Goal: Task Accomplishment & Management: Manage account settings

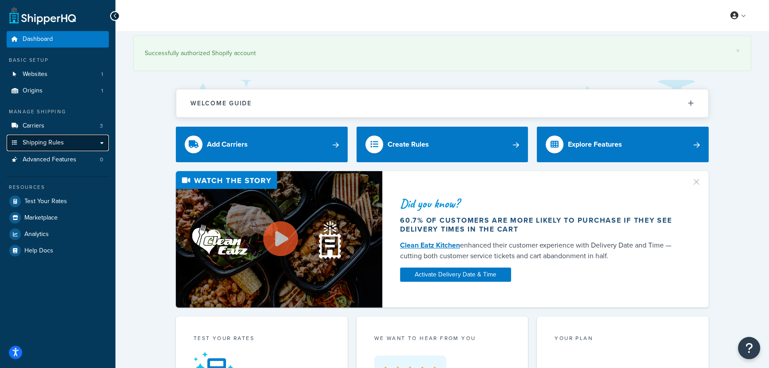
drag, startPoint x: 66, startPoint y: 141, endPoint x: 72, endPoint y: 150, distance: 10.8
click at [66, 141] on link "Shipping Rules" at bounding box center [58, 143] width 102 height 16
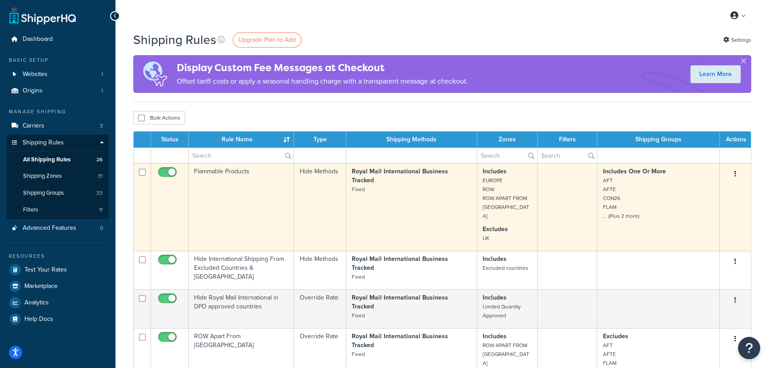
click at [431, 185] on td "Royal Mail International Business Tracked Fixed" at bounding box center [411, 207] width 131 height 88
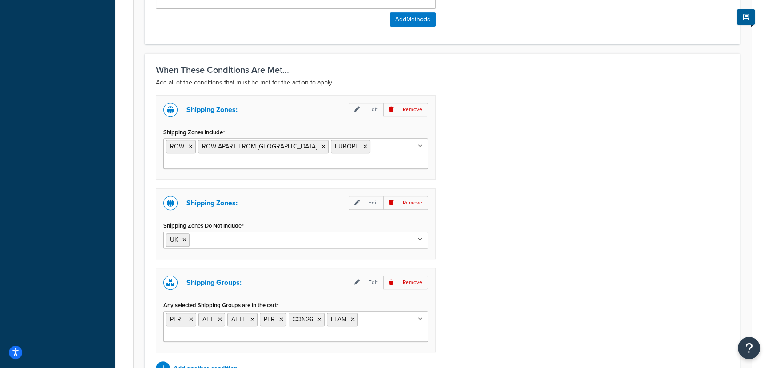
scroll to position [471, 0]
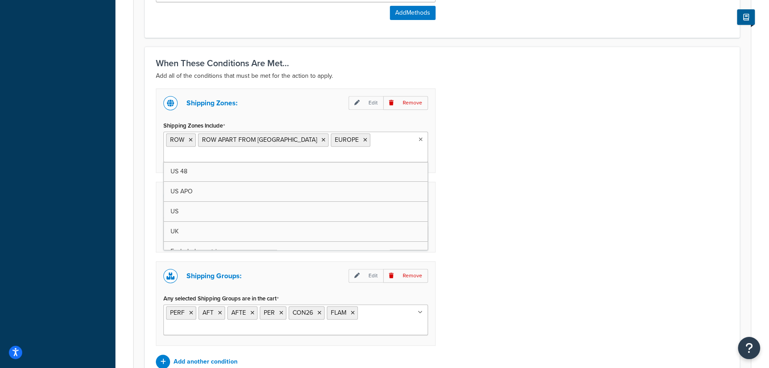
click at [344, 143] on ul "ROW ROW APART FROM EUROPE EUROPE" at bounding box center [295, 146] width 265 height 31
type input "B"
click at [518, 187] on div "Shipping Zones: Edit Remove Shipping Zones Include ROW ROW APART FROM EUROPE EU…" at bounding box center [442, 228] width 586 height 280
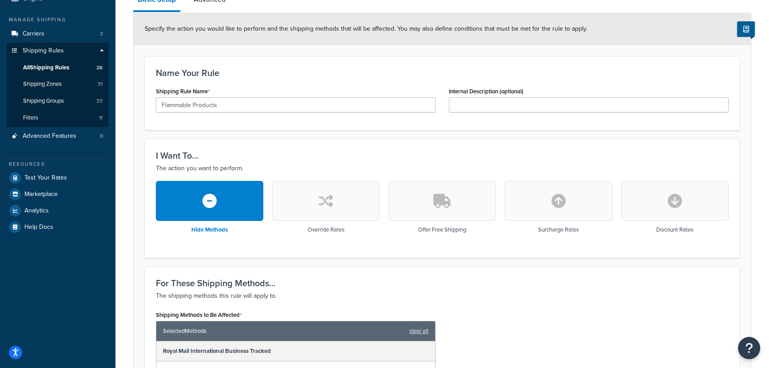
scroll to position [91, 0]
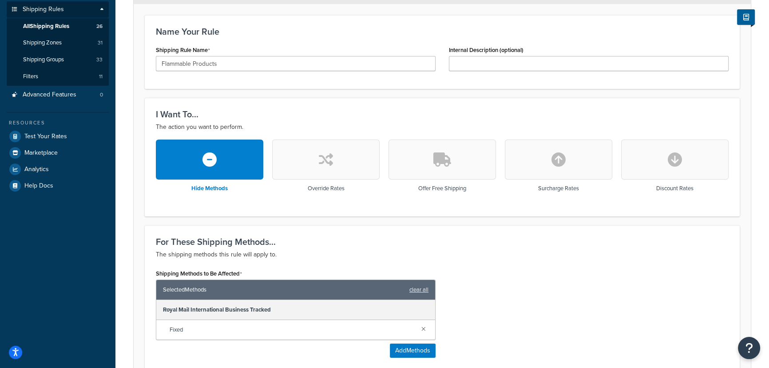
scroll to position [67, 0]
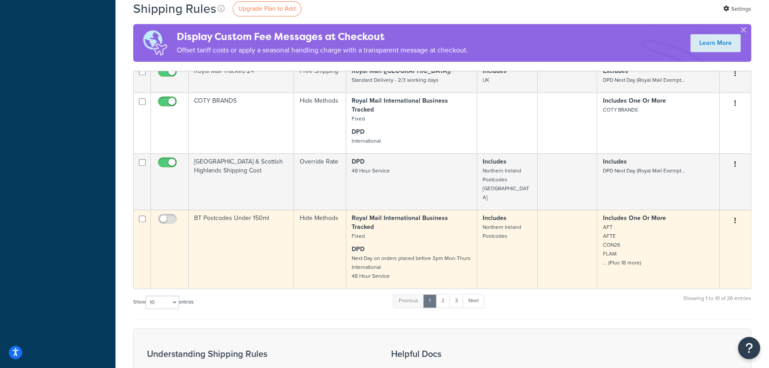
scroll to position [538, 0]
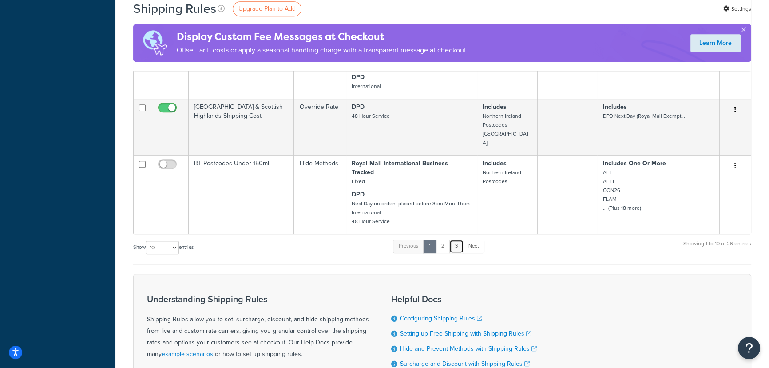
click at [461, 239] on link "3" at bounding box center [457, 245] width 14 height 13
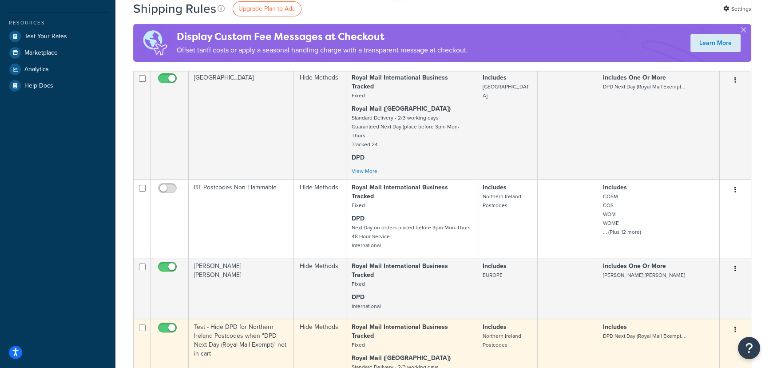
scroll to position [310, 0]
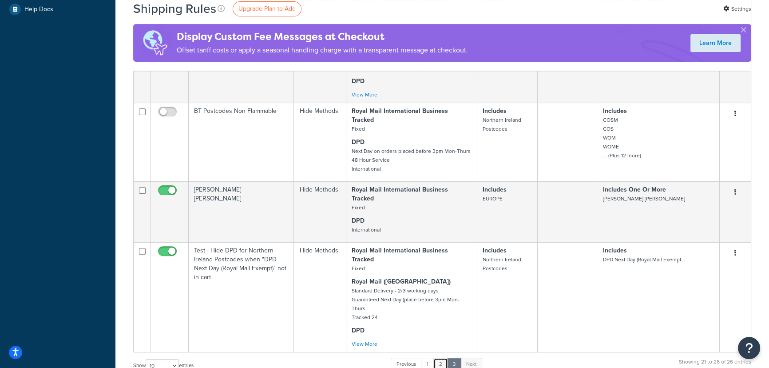
click at [440, 358] on link "2" at bounding box center [441, 364] width 15 height 13
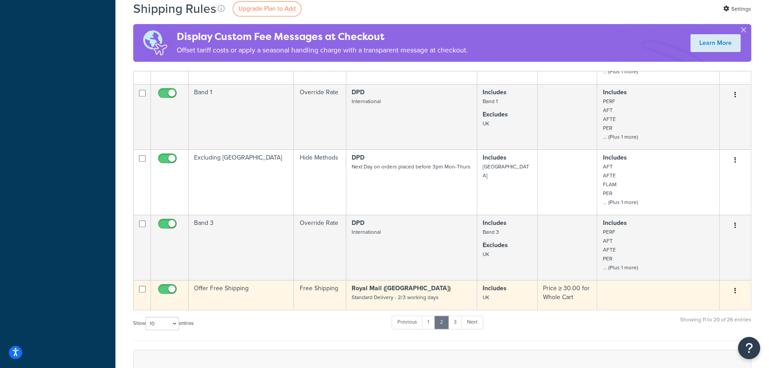
scroll to position [471, 0]
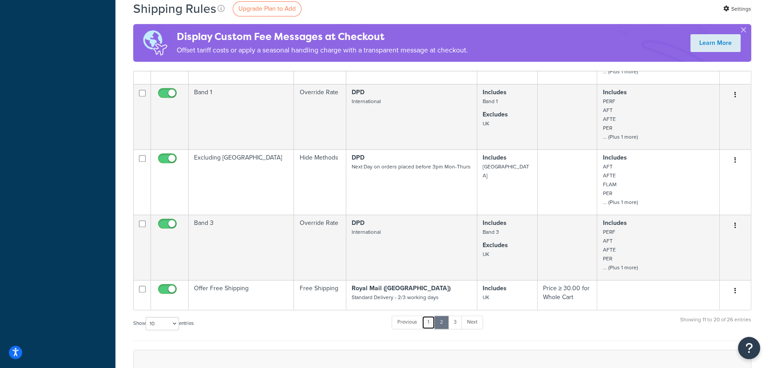
click at [433, 320] on link "1" at bounding box center [428, 321] width 13 height 13
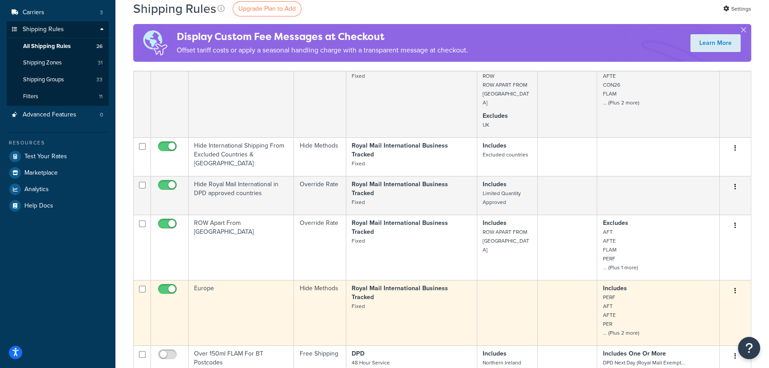
scroll to position [108, 0]
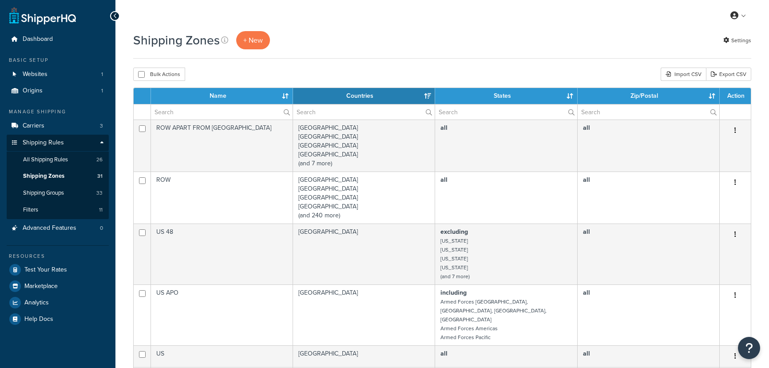
select select "15"
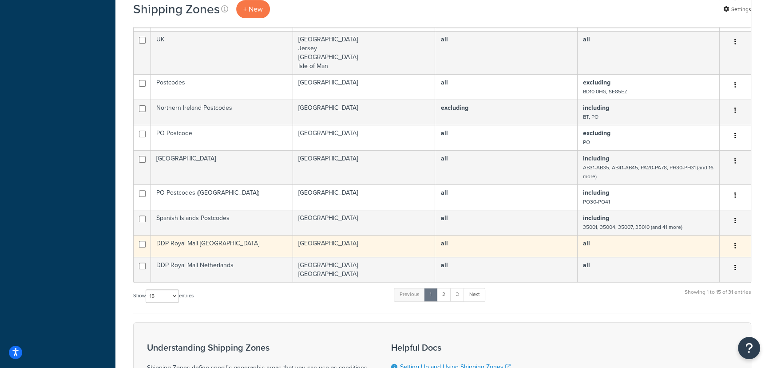
scroll to position [417, 0]
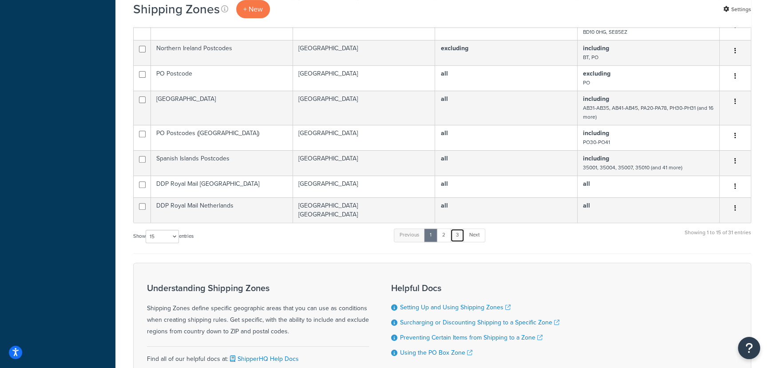
click at [457, 228] on link "3" at bounding box center [457, 234] width 14 height 13
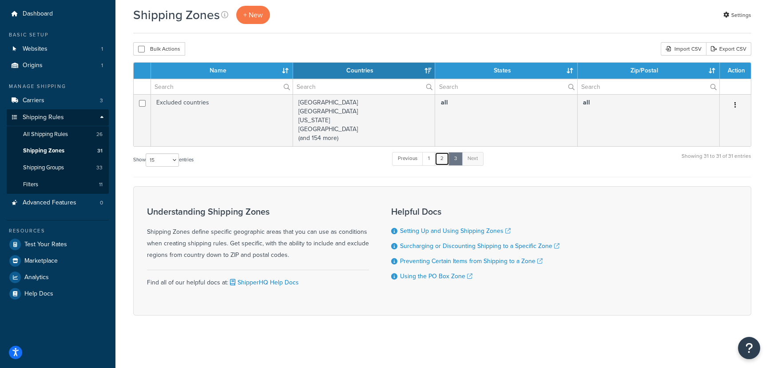
click at [447, 159] on link "2" at bounding box center [442, 158] width 15 height 13
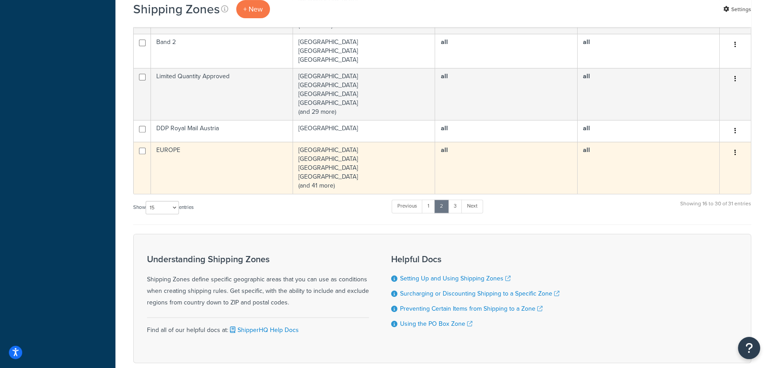
scroll to position [371, 0]
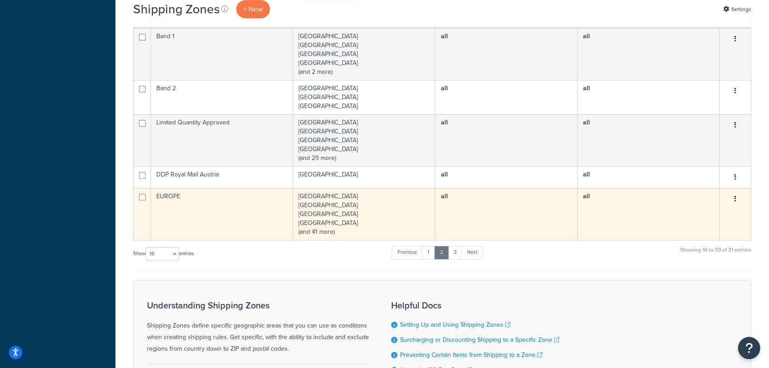
click at [343, 202] on td "Albania Andorra Belarus Belgium (and 41 more)" at bounding box center [364, 214] width 142 height 52
